Goal: Complete application form: Complete application form

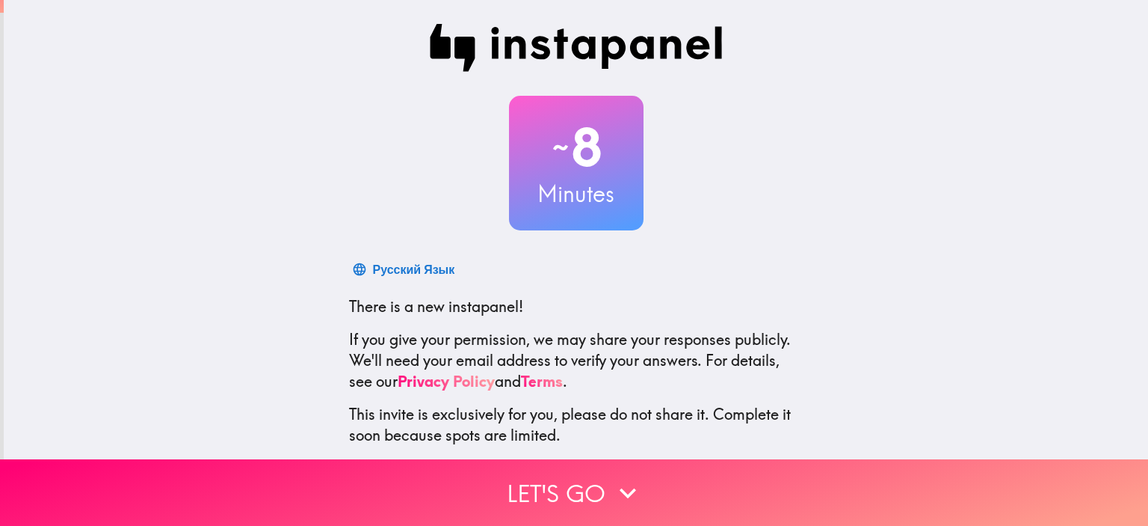
scroll to position [75, 0]
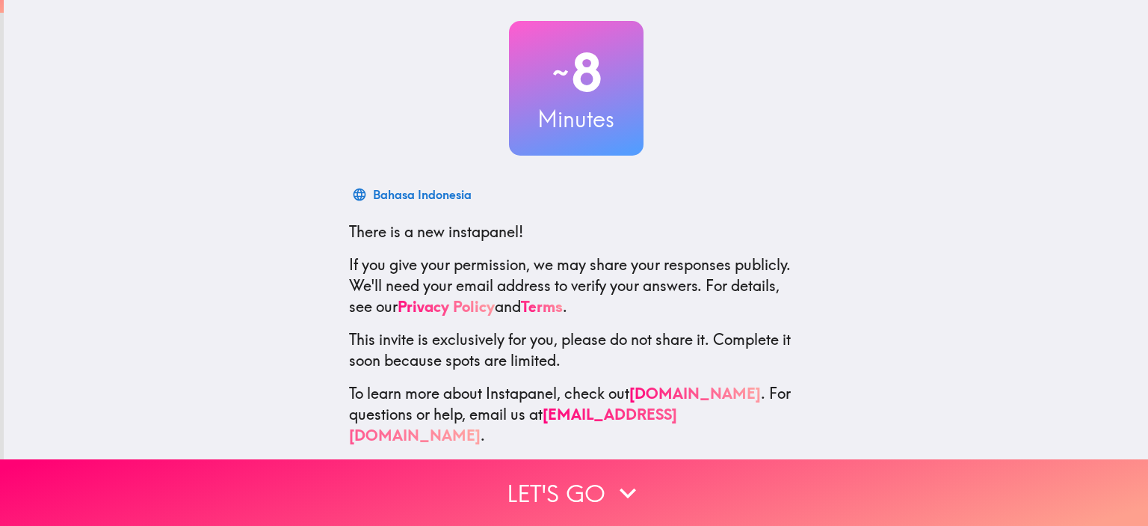
click at [565, 479] on button "Let's go" at bounding box center [574, 492] width 1148 height 67
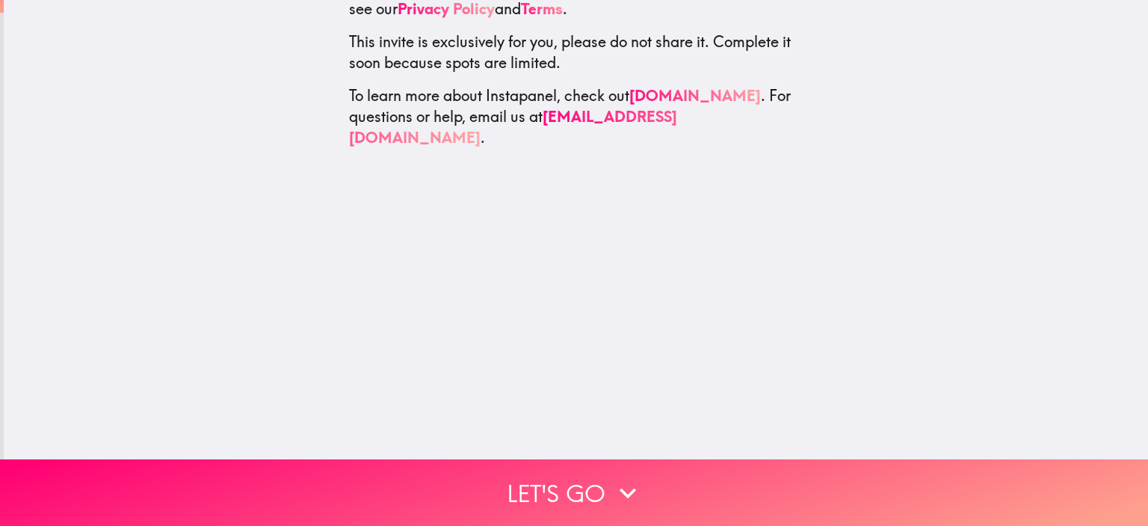
scroll to position [0, 0]
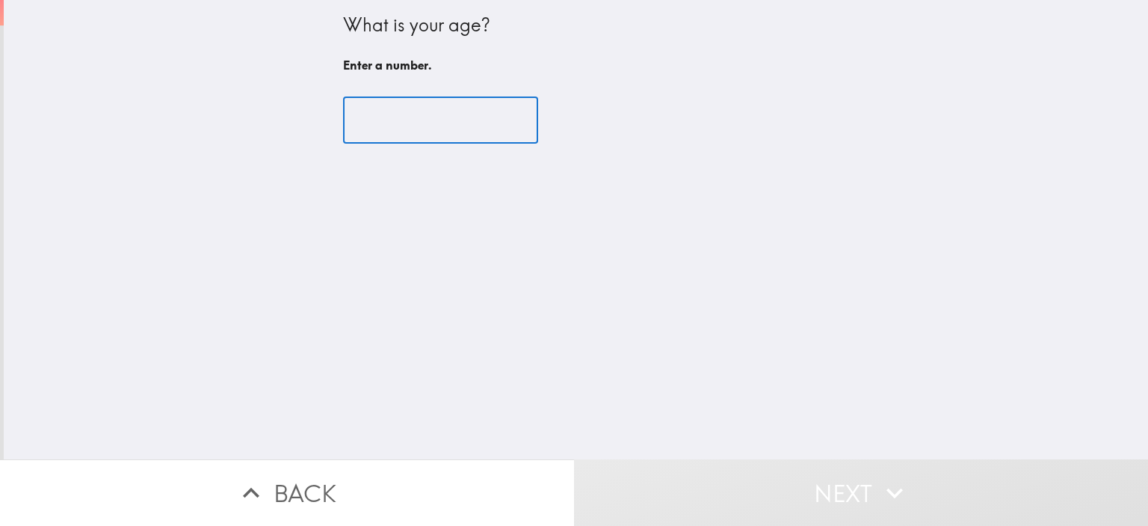
click at [437, 123] on input "number" at bounding box center [440, 120] width 195 height 46
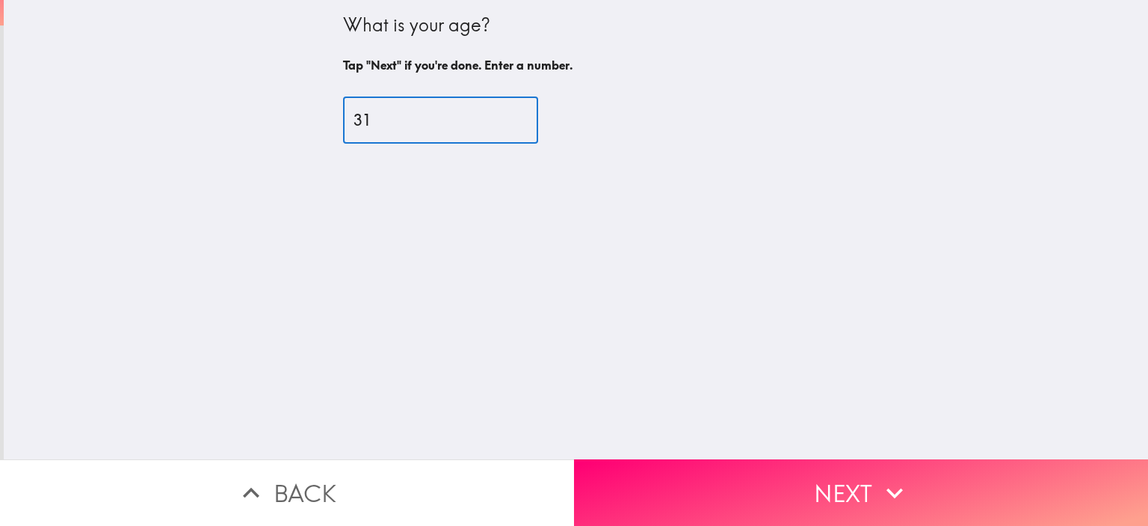
click at [500, 114] on input "31" at bounding box center [440, 120] width 195 height 46
click at [500, 114] on input "32" at bounding box center [440, 120] width 195 height 46
click at [500, 114] on input "33" at bounding box center [440, 120] width 195 height 46
type input "34"
click at [500, 114] on input "34" at bounding box center [440, 120] width 195 height 46
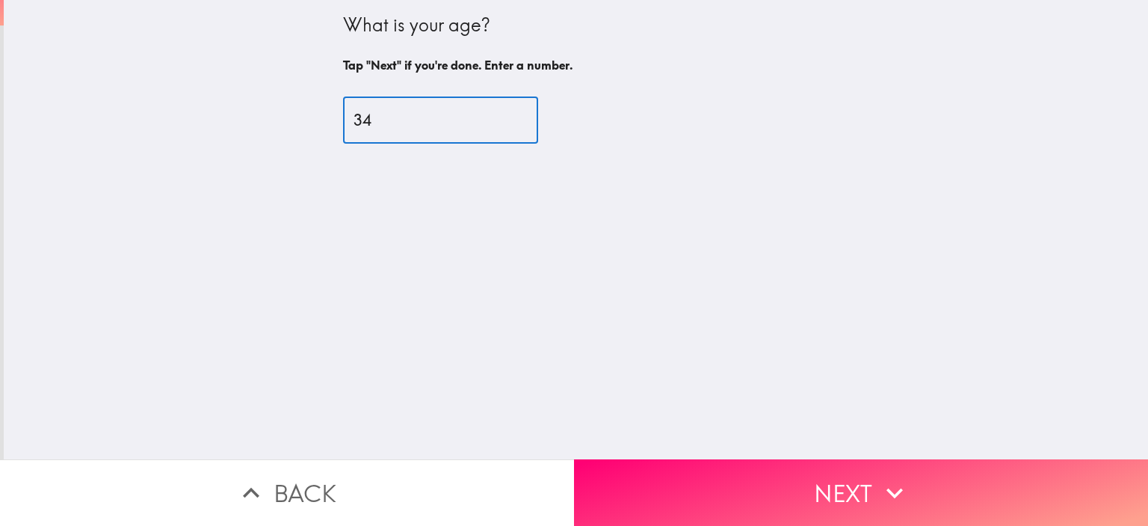
click at [753, 472] on button "Next" at bounding box center [861, 492] width 574 height 67
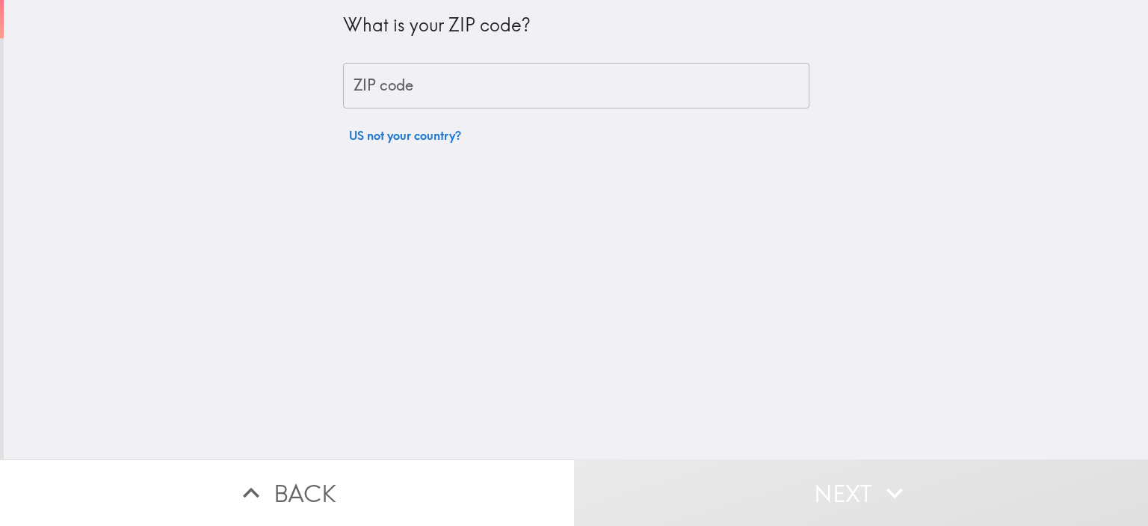
click at [642, 76] on input "ZIP code" at bounding box center [576, 86] width 466 height 46
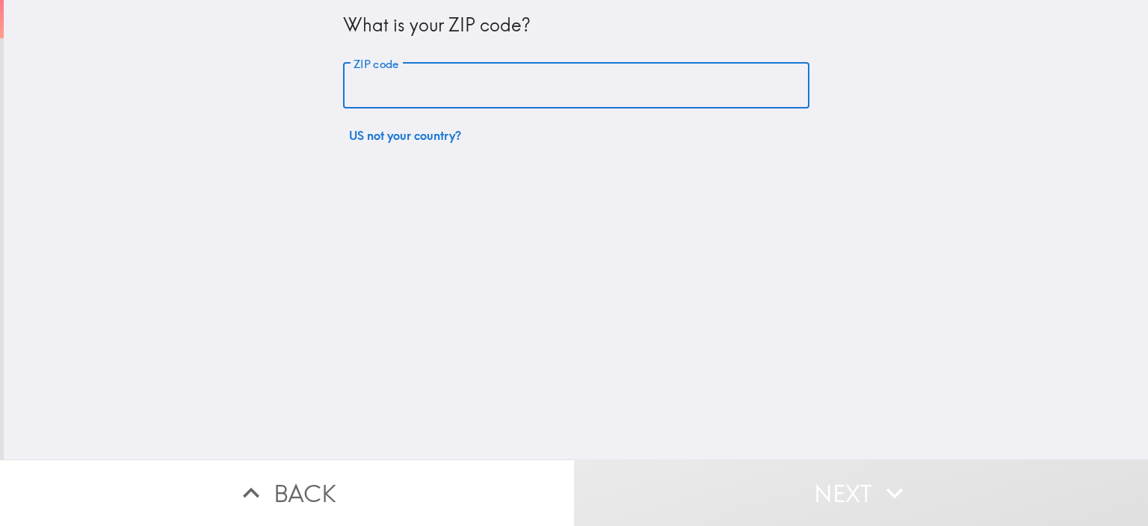
type input "33966"
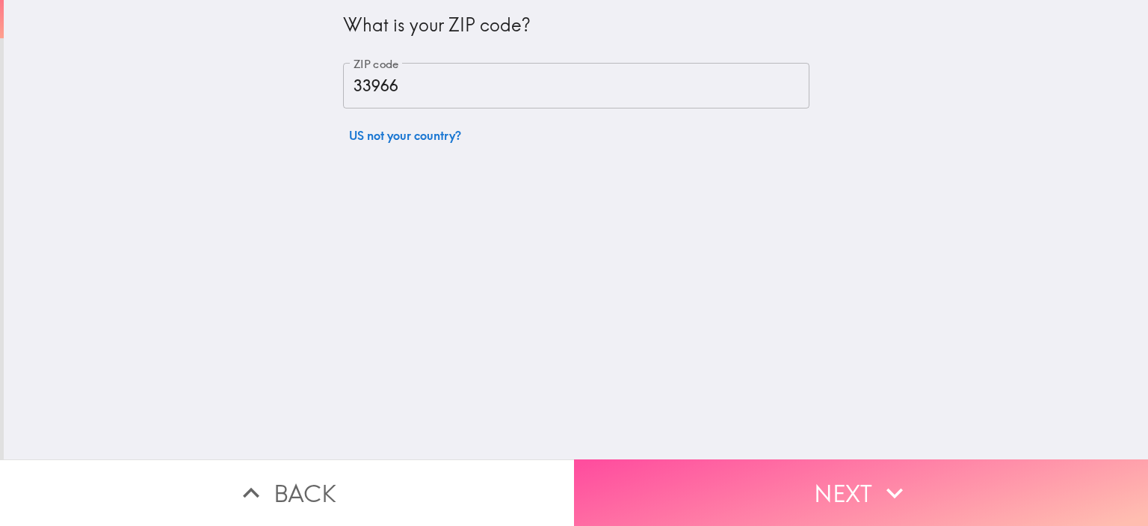
click at [801, 468] on button "Next" at bounding box center [861, 492] width 574 height 67
